Goal: Information Seeking & Learning: Learn about a topic

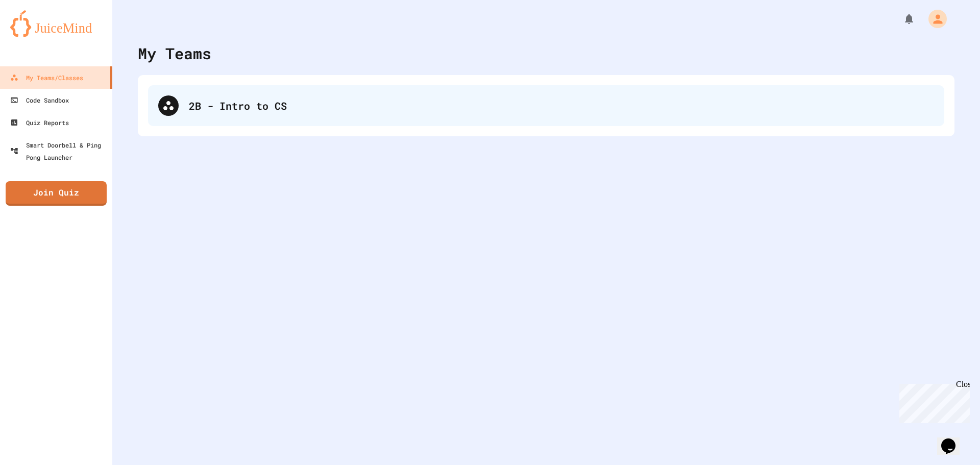
click at [226, 95] on div "2B - Intro to CS" at bounding box center [546, 105] width 796 height 41
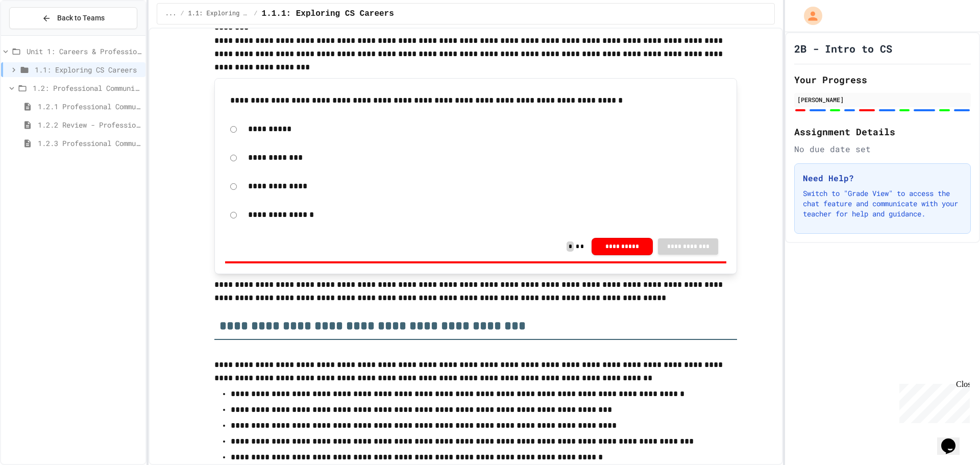
scroll to position [204, 0]
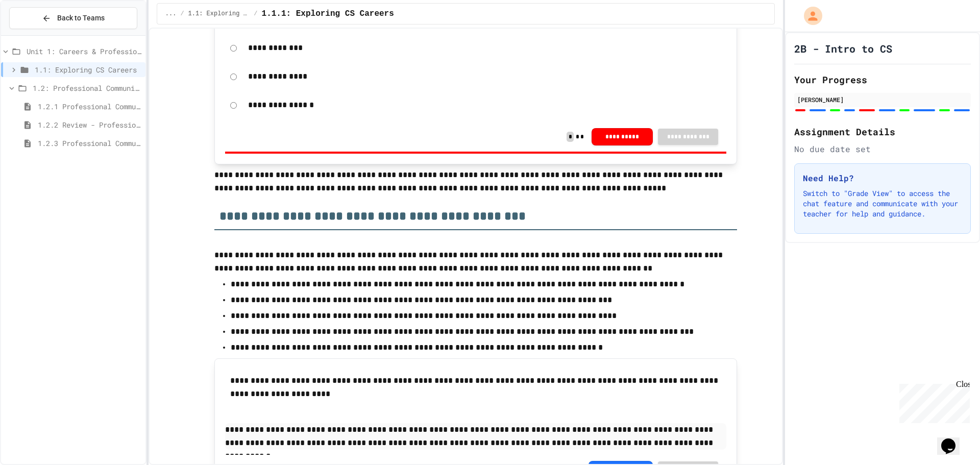
click at [55, 138] on span "1.2.3 Professional Communication Challenge" at bounding box center [90, 143] width 104 height 11
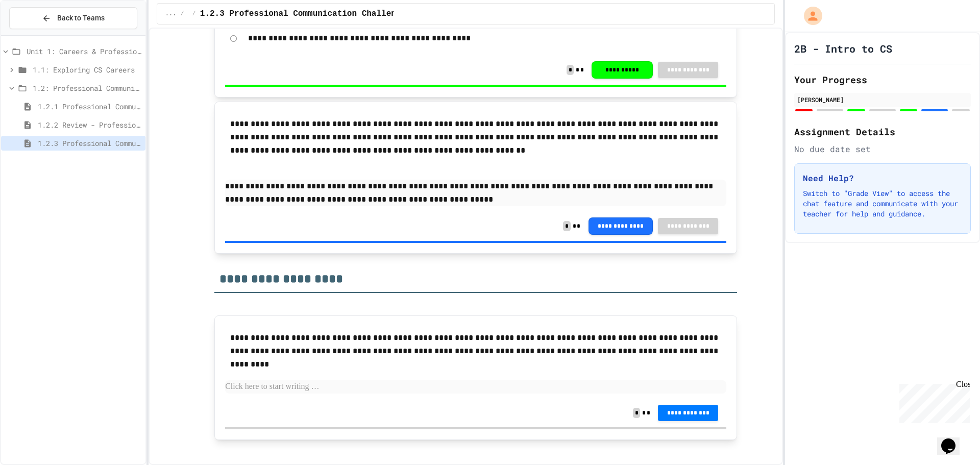
scroll to position [1107, 0]
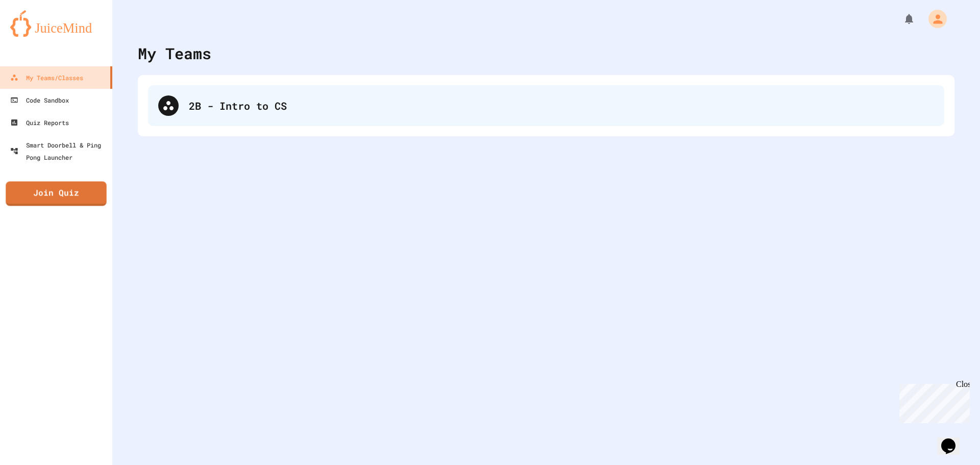
click at [233, 96] on div "2B - Intro to CS" at bounding box center [546, 105] width 796 height 41
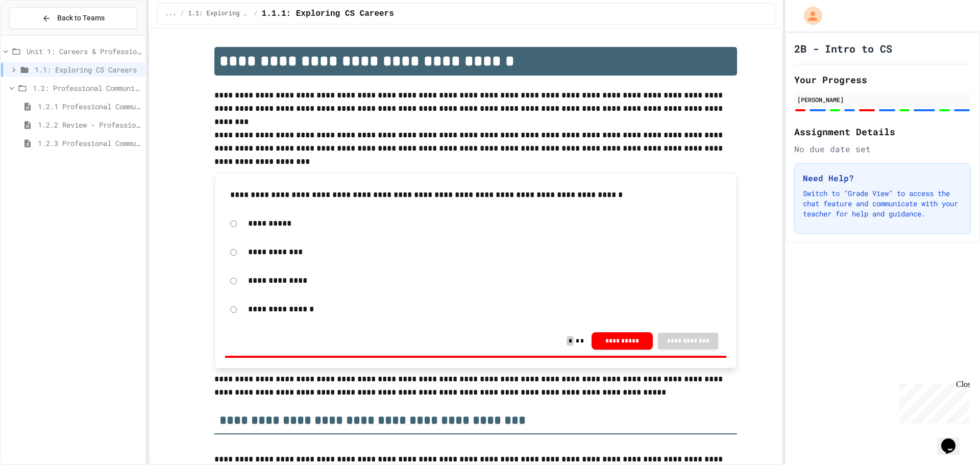
click at [121, 104] on span "1.2.1 Professional Communication" at bounding box center [90, 106] width 104 height 11
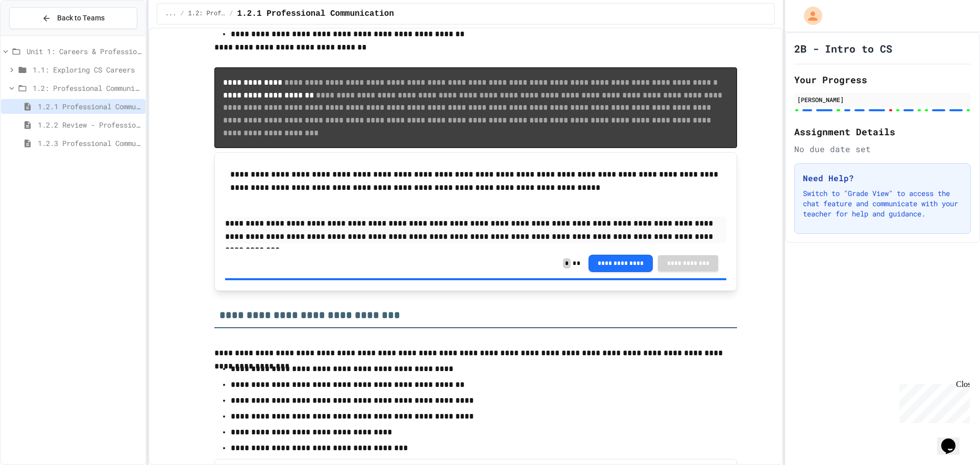
scroll to position [3725, 0]
